Goal: Transaction & Acquisition: Purchase product/service

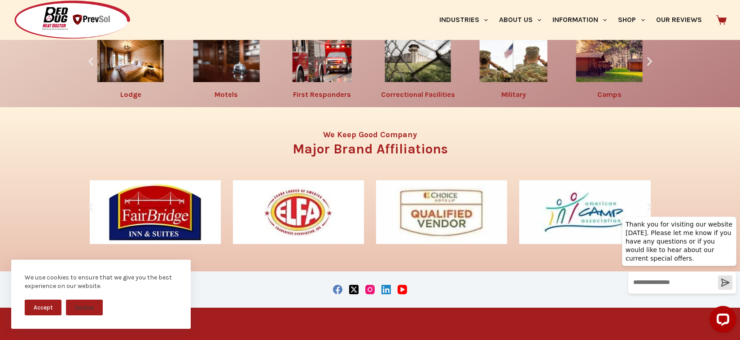
scroll to position [1557, 0]
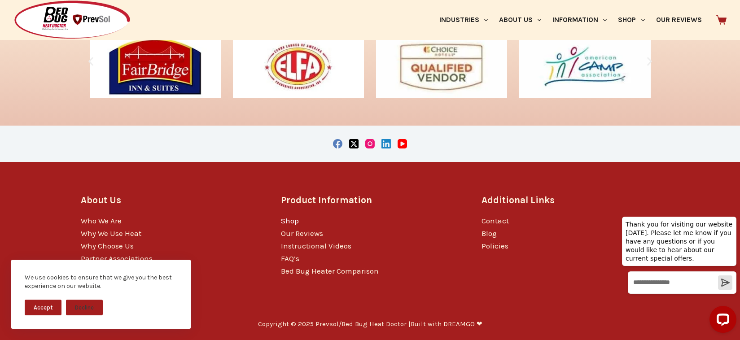
click at [290, 222] on link "Shop" at bounding box center [290, 220] width 18 height 9
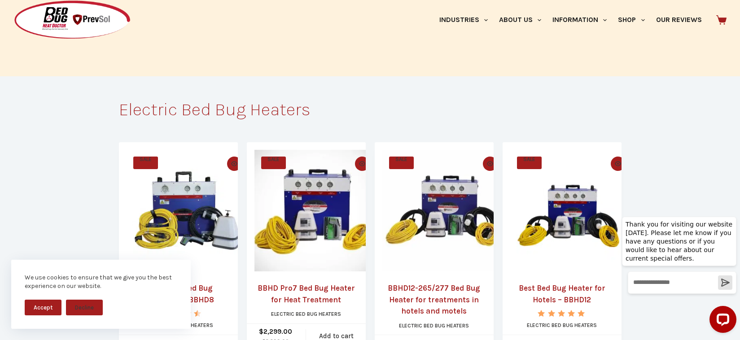
scroll to position [149, 0]
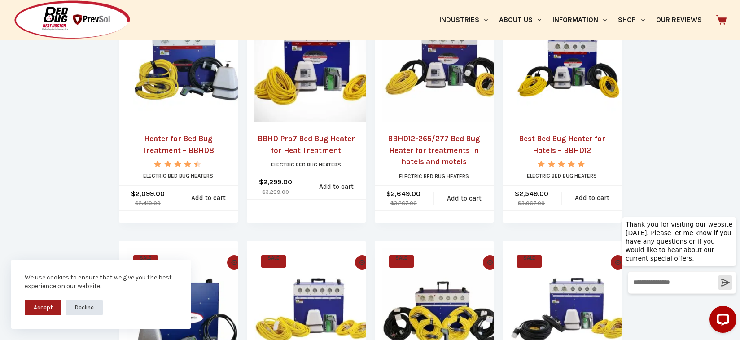
click at [84, 305] on button "Decline" at bounding box center [84, 308] width 37 height 16
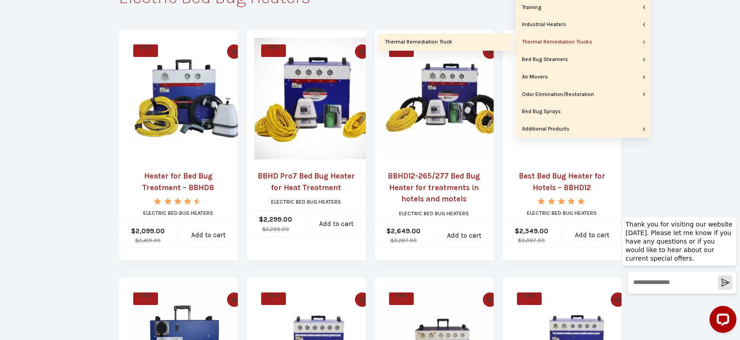
scroll to position [0, 0]
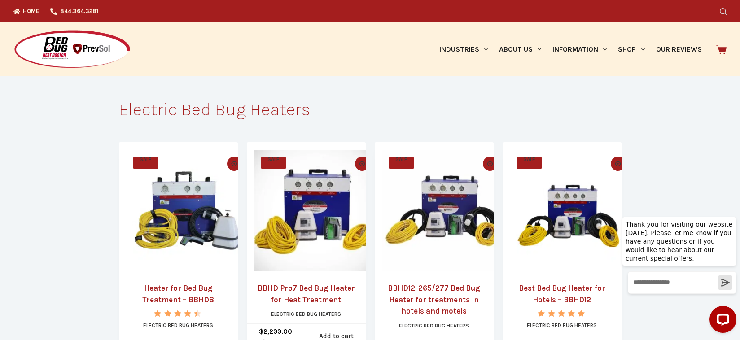
click at [726, 9] on icon "Search" at bounding box center [722, 11] width 7 height 7
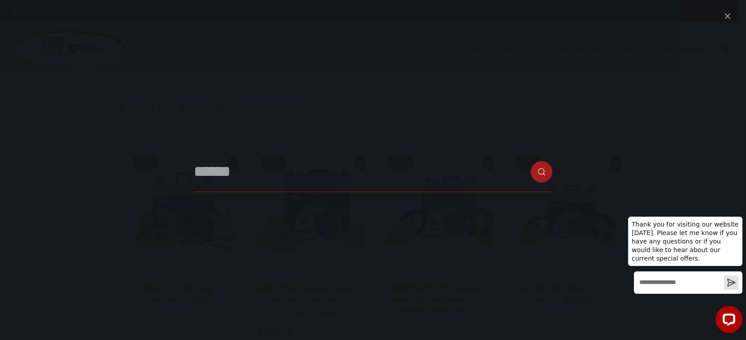
click at [229, 176] on input "Search for..." at bounding box center [373, 172] width 359 height 40
click at [729, 15] on icon "Close search modal" at bounding box center [727, 15] width 5 height 5
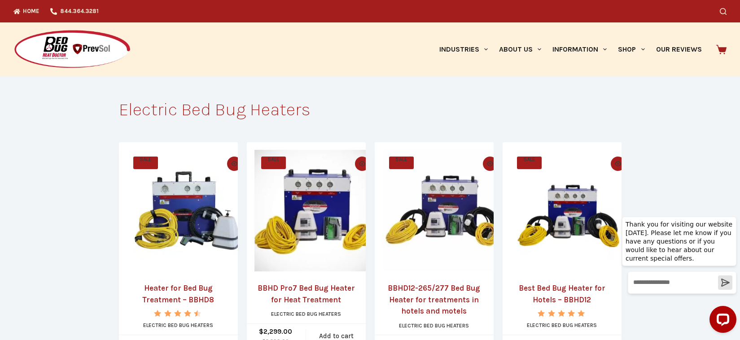
click at [723, 48] on icon at bounding box center [721, 49] width 10 height 9
